Goal: Task Accomplishment & Management: Use online tool/utility

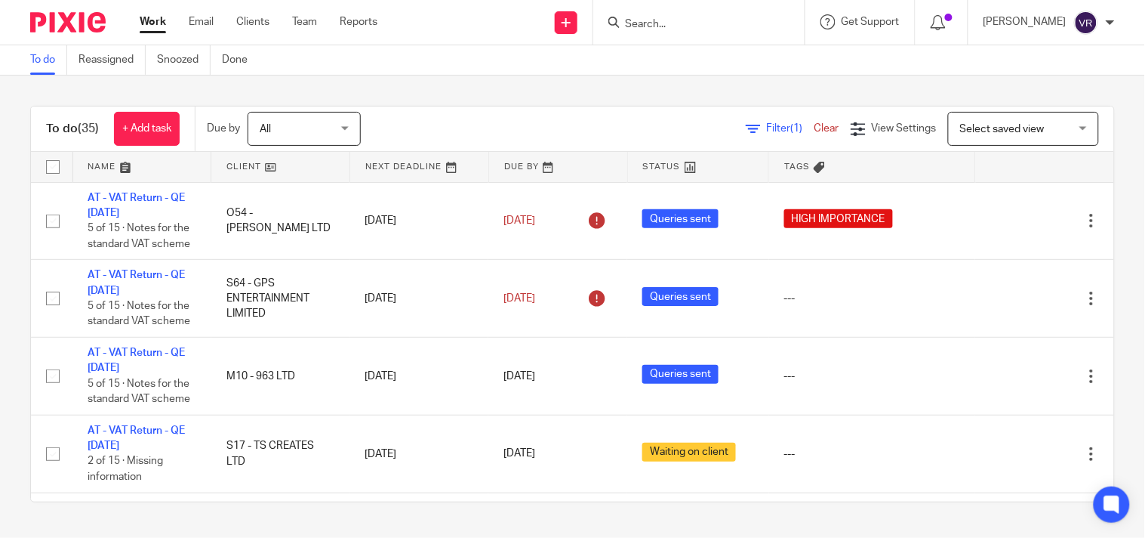
click at [492, 86] on div "To do (35) + Add task Due by All All Today Tomorrow This week Next week This mo…" at bounding box center [572, 304] width 1145 height 457
click at [569, 88] on div "To do (35) + Add task Due by All All Today Tomorrow This week Next week This mo…" at bounding box center [572, 304] width 1145 height 457
click at [1029, 69] on div "To do Reassigned Snoozed Done" at bounding box center [572, 60] width 1145 height 30
click at [556, 100] on div "To do (35) + Add task Due by All All Today Tomorrow This week Next week This mo…" at bounding box center [572, 304] width 1145 height 457
click at [1106, 150] on div "To do (35) + Add task Due by All All Today Tomorrow This week Next week This mo…" at bounding box center [572, 304] width 1145 height 457
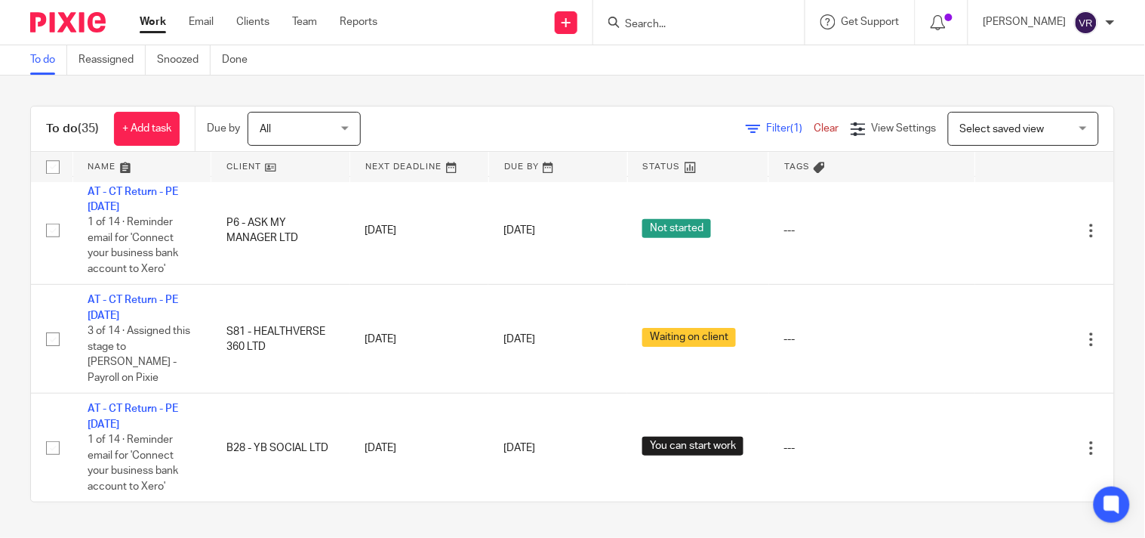
scroll to position [2915, 0]
